Goal: Check status: Check status

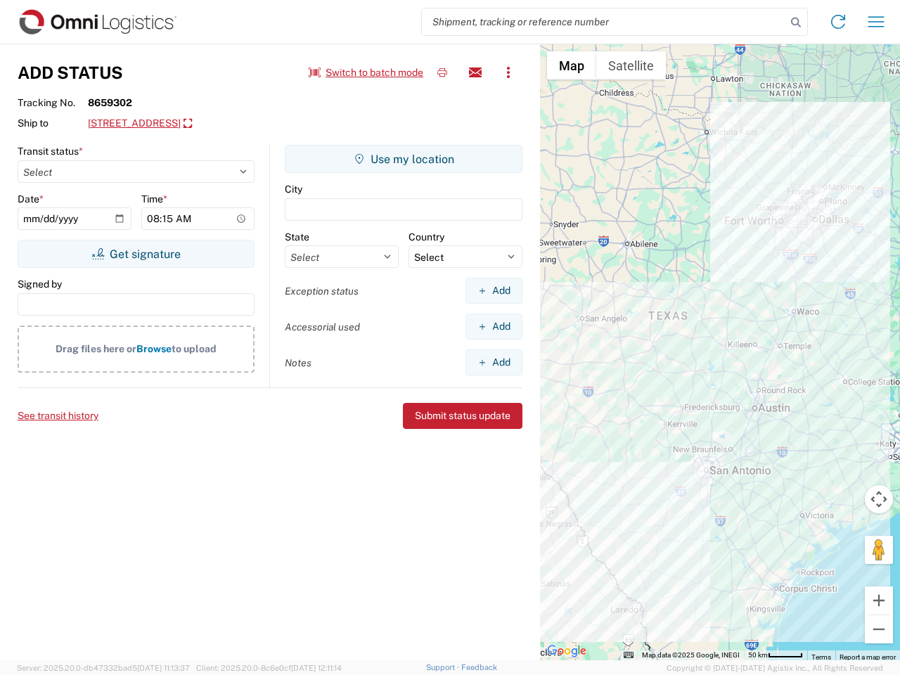
click at [604, 22] on input "search" at bounding box center [604, 21] width 364 height 27
click at [796, 22] on icon at bounding box center [796, 23] width 20 height 20
click at [838, 22] on icon at bounding box center [838, 22] width 22 height 22
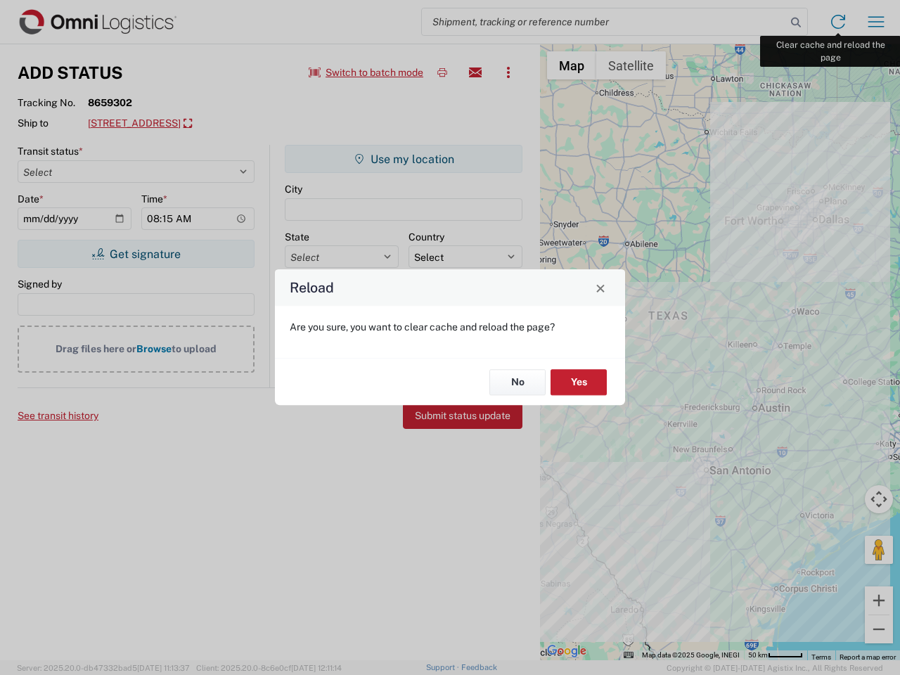
click at [876, 22] on div "Reload Are you sure, you want to clear cache and reload the page? No Yes" at bounding box center [450, 337] width 900 height 675
click at [366, 72] on div "Reload Are you sure, you want to clear cache and reload the page? No Yes" at bounding box center [450, 337] width 900 height 675
click at [442, 72] on div "Reload Are you sure, you want to clear cache and reload the page? No Yes" at bounding box center [450, 337] width 900 height 675
click at [475, 72] on div "Reload Are you sure, you want to clear cache and reload the page? No Yes" at bounding box center [450, 337] width 900 height 675
click at [508, 72] on div "Reload Are you sure, you want to clear cache and reload the page? No Yes" at bounding box center [450, 337] width 900 height 675
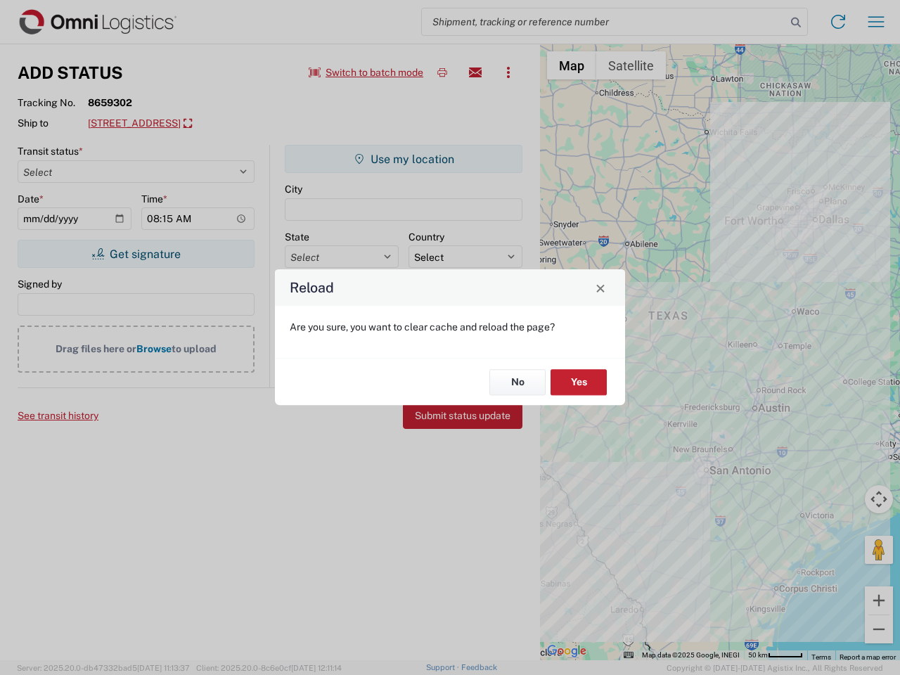
click at [195, 124] on div "Reload Are you sure, you want to clear cache and reload the page? No Yes" at bounding box center [450, 337] width 900 height 675
click at [136, 254] on div "Reload Are you sure, you want to clear cache and reload the page? No Yes" at bounding box center [450, 337] width 900 height 675
